Goal: Task Accomplishment & Management: Manage account settings

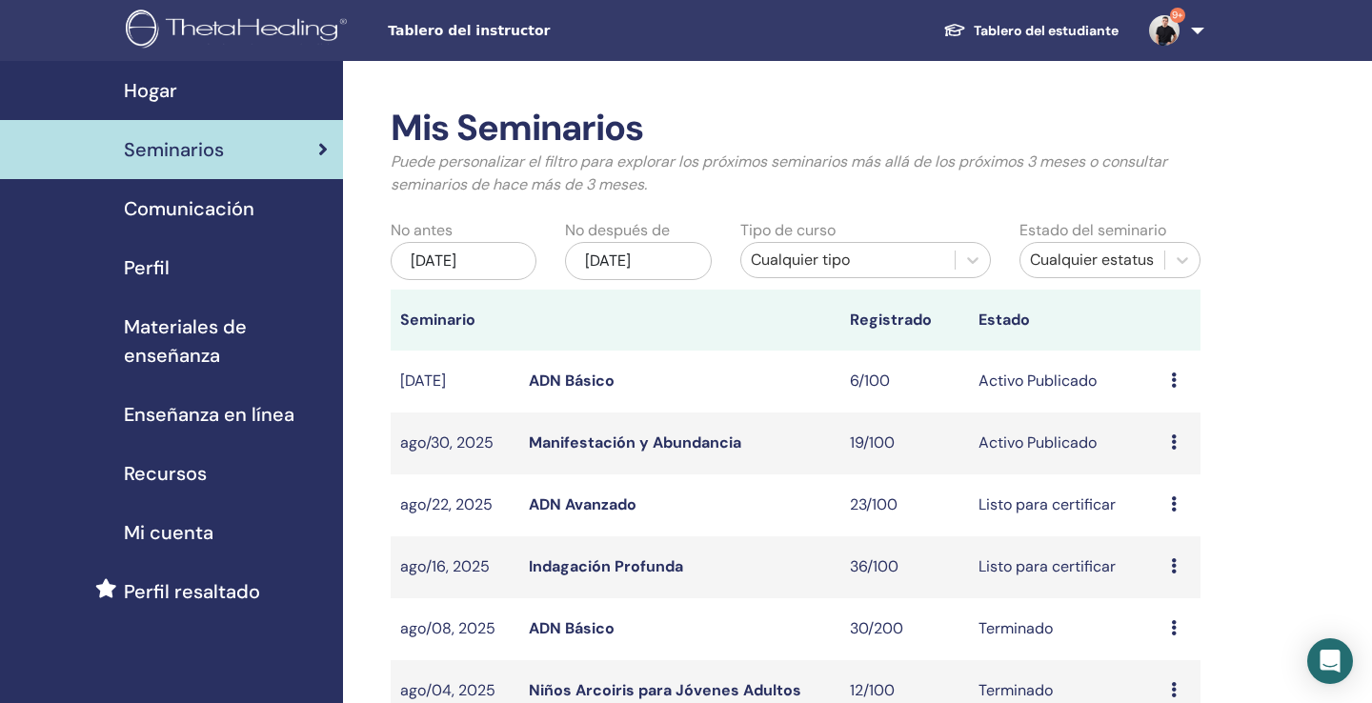
scroll to position [63, 0]
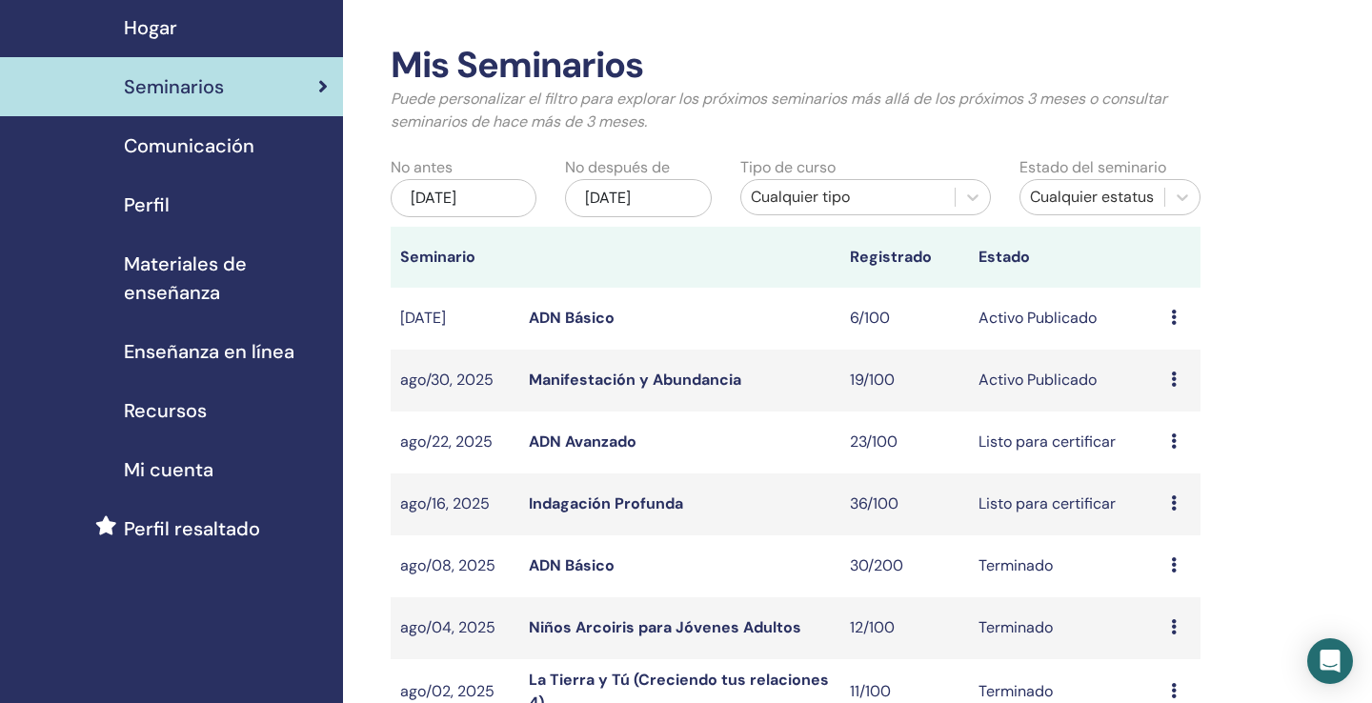
click at [606, 381] on link "Manifestación y Abundancia" at bounding box center [635, 380] width 212 height 20
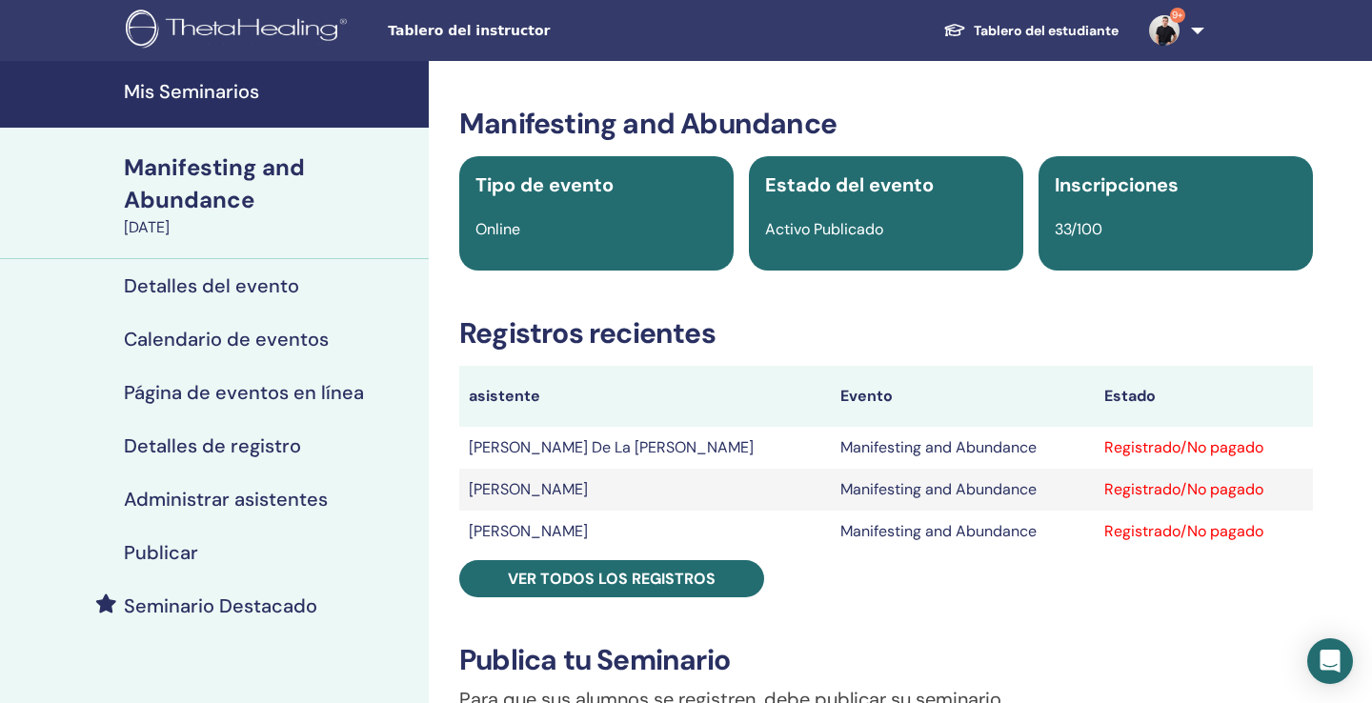
click at [228, 493] on h4 "Administrar asistentes" at bounding box center [226, 499] width 204 height 23
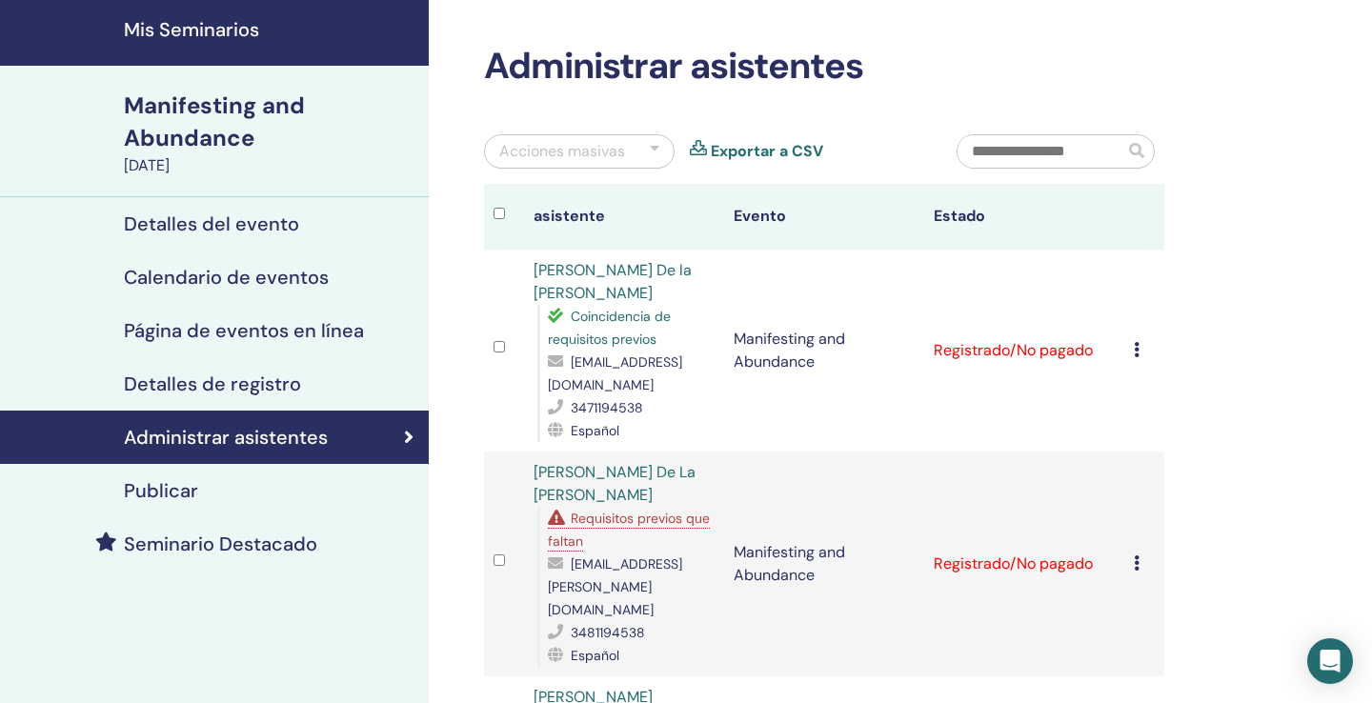
scroll to position [63, 0]
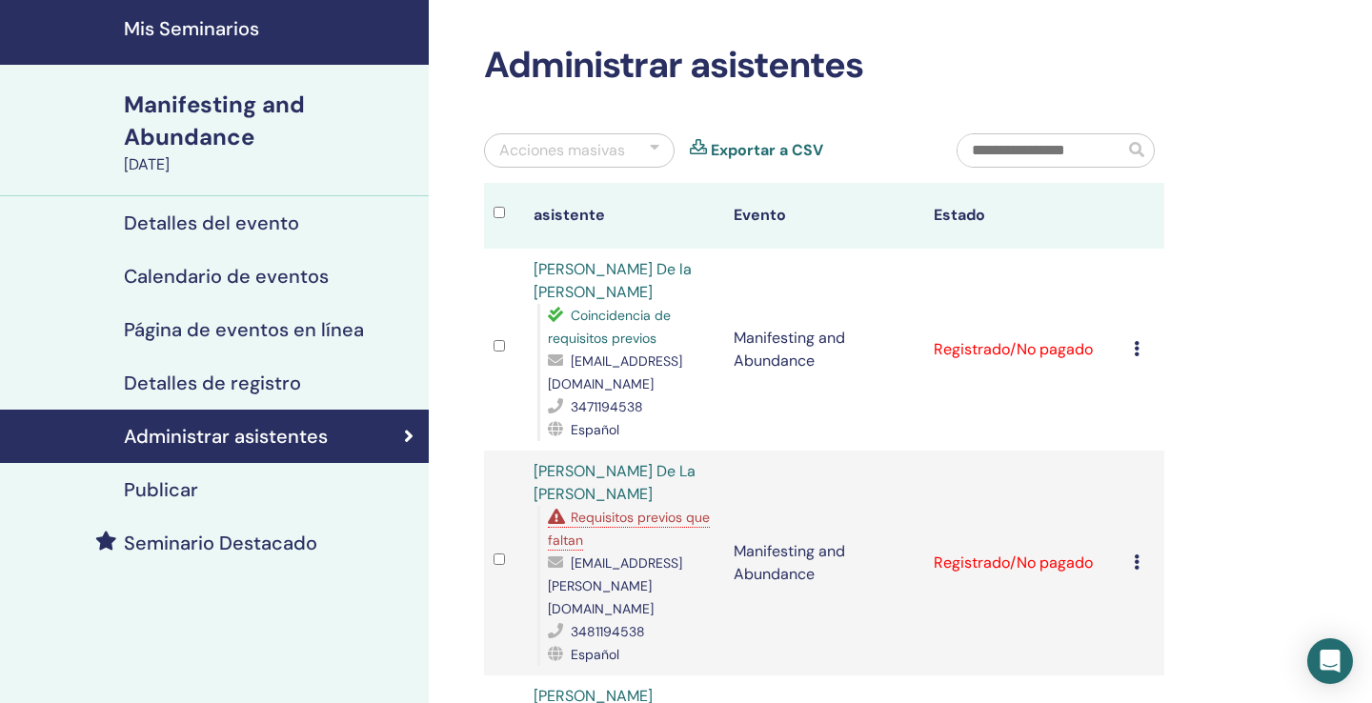
click at [1137, 555] on icon at bounding box center [1137, 562] width 6 height 15
click at [1140, 568] on p "Cancelar registro" at bounding box center [1175, 566] width 171 height 23
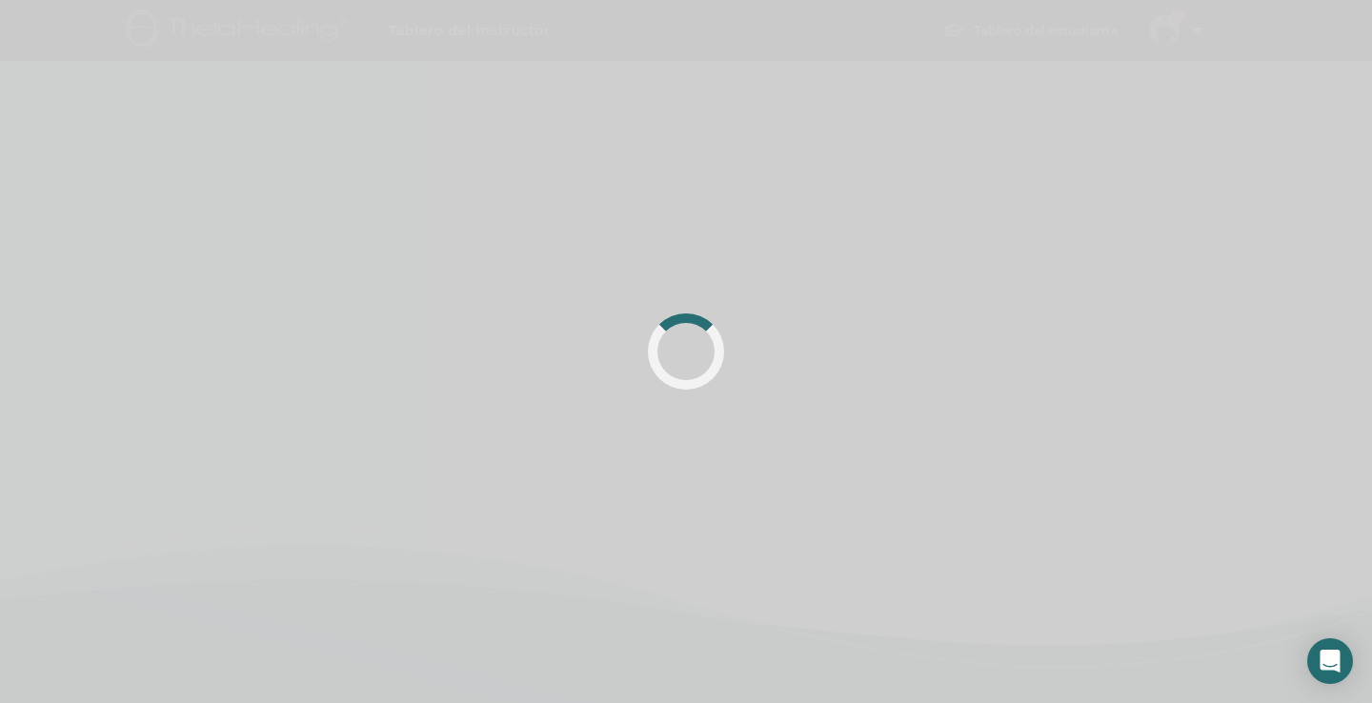
scroll to position [63, 0]
